Goal: Information Seeking & Learning: Learn about a topic

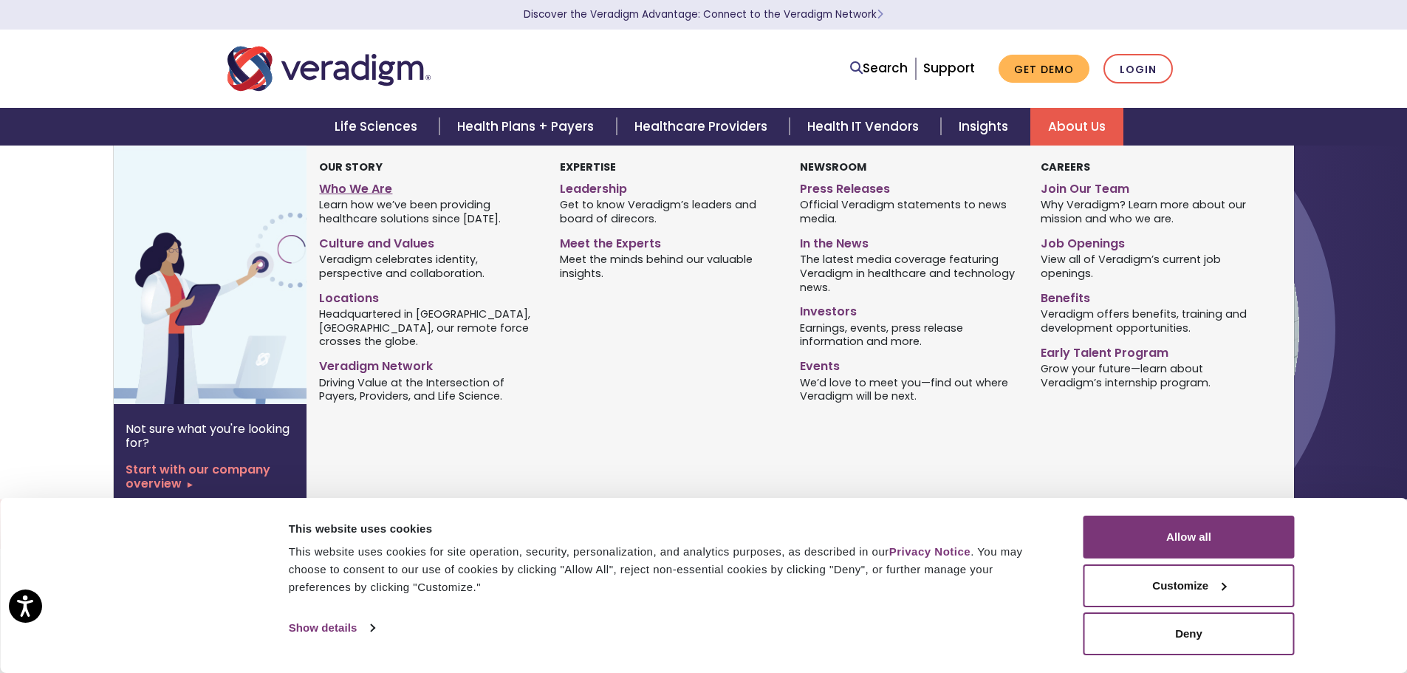
click at [364, 189] on link "Who We Are" at bounding box center [428, 186] width 218 height 21
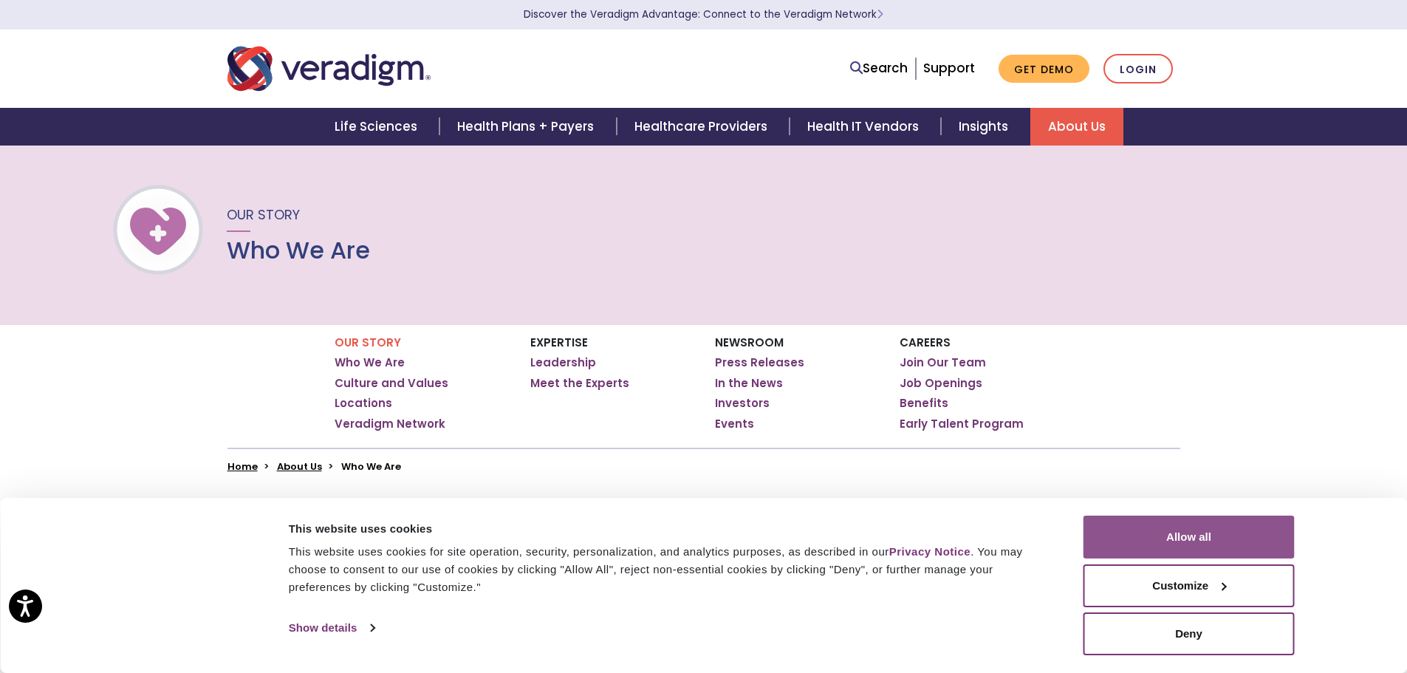
click at [1231, 540] on button "Allow all" at bounding box center [1189, 537] width 211 height 43
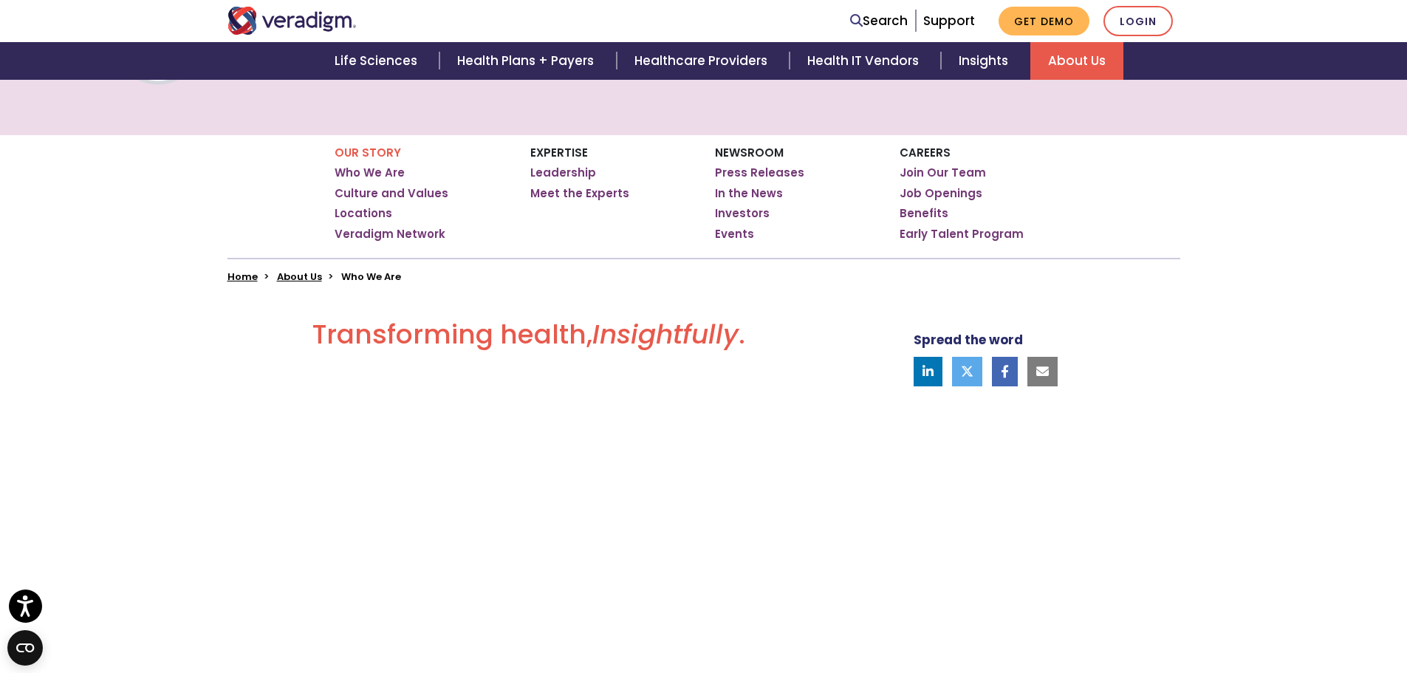
scroll to position [189, 0]
click at [409, 197] on link "Culture and Values" at bounding box center [392, 194] width 114 height 15
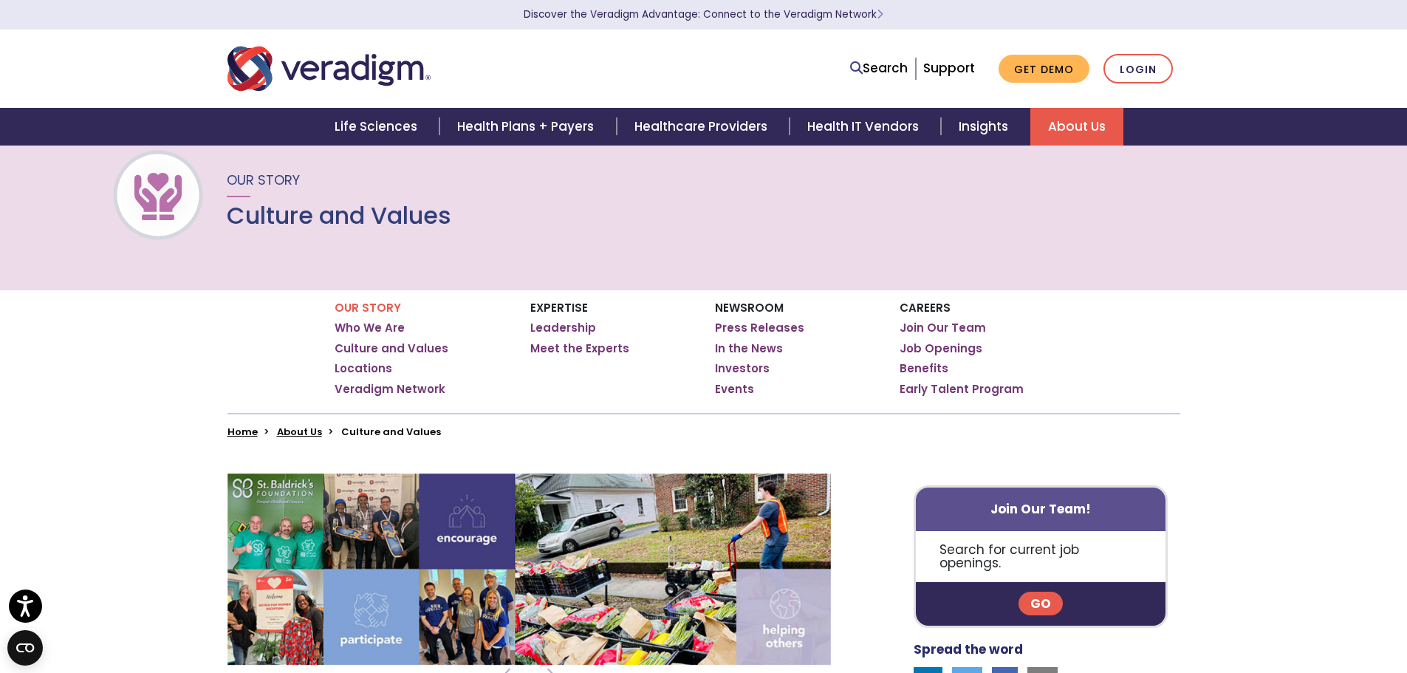
scroll to position [34, 0]
